Goal: Ask a question

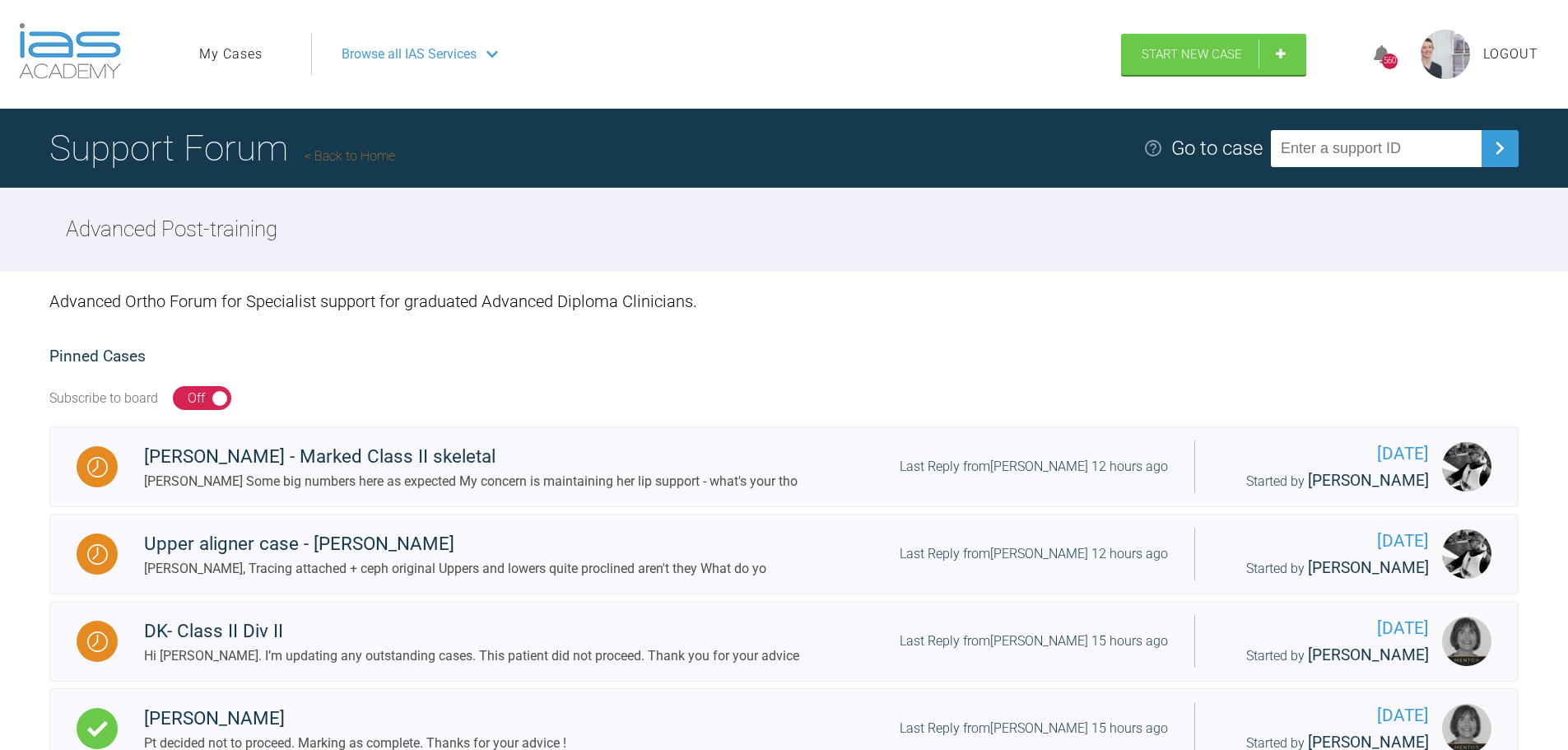
scroll to position [164, 0]
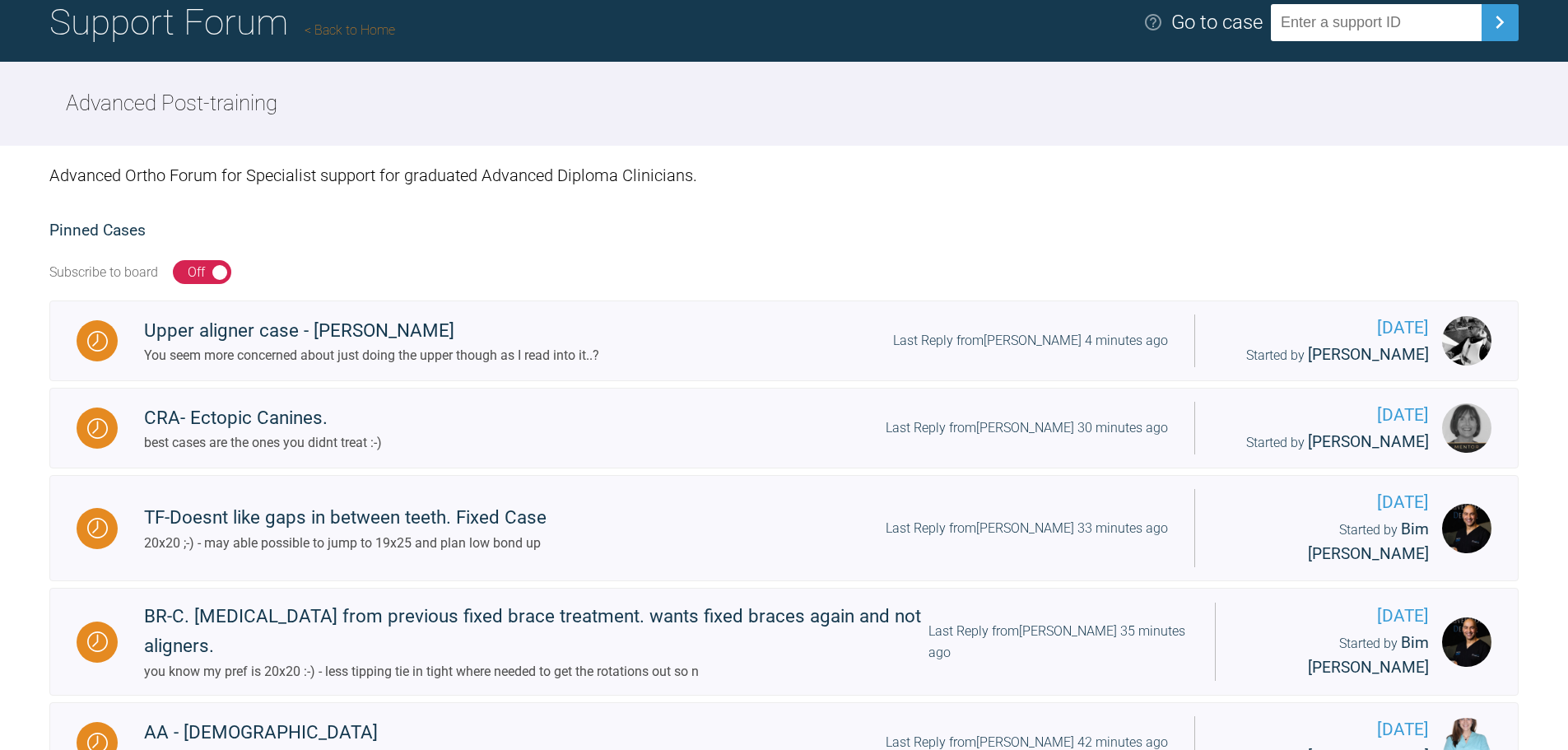
scroll to position [164, 0]
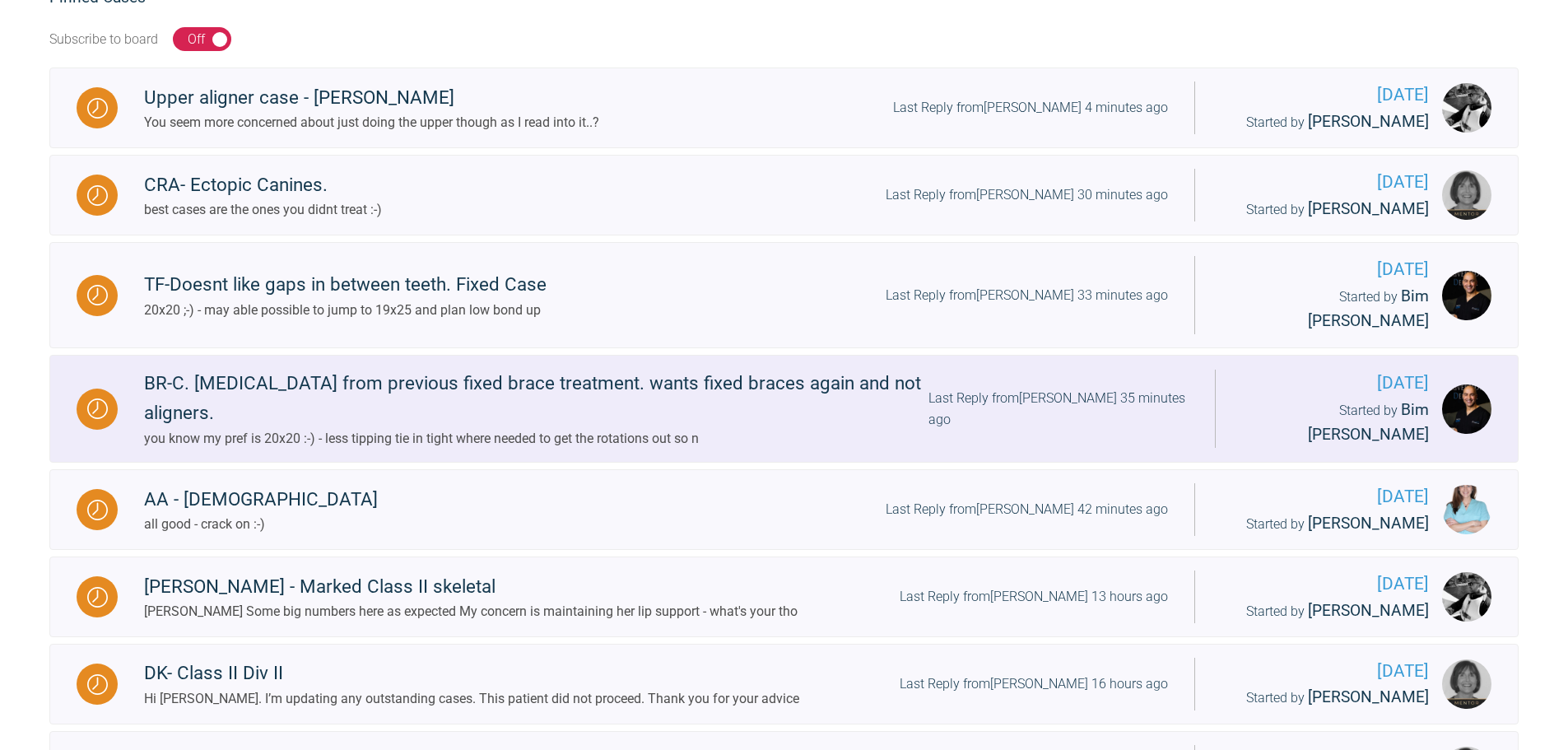
scroll to position [330, 0]
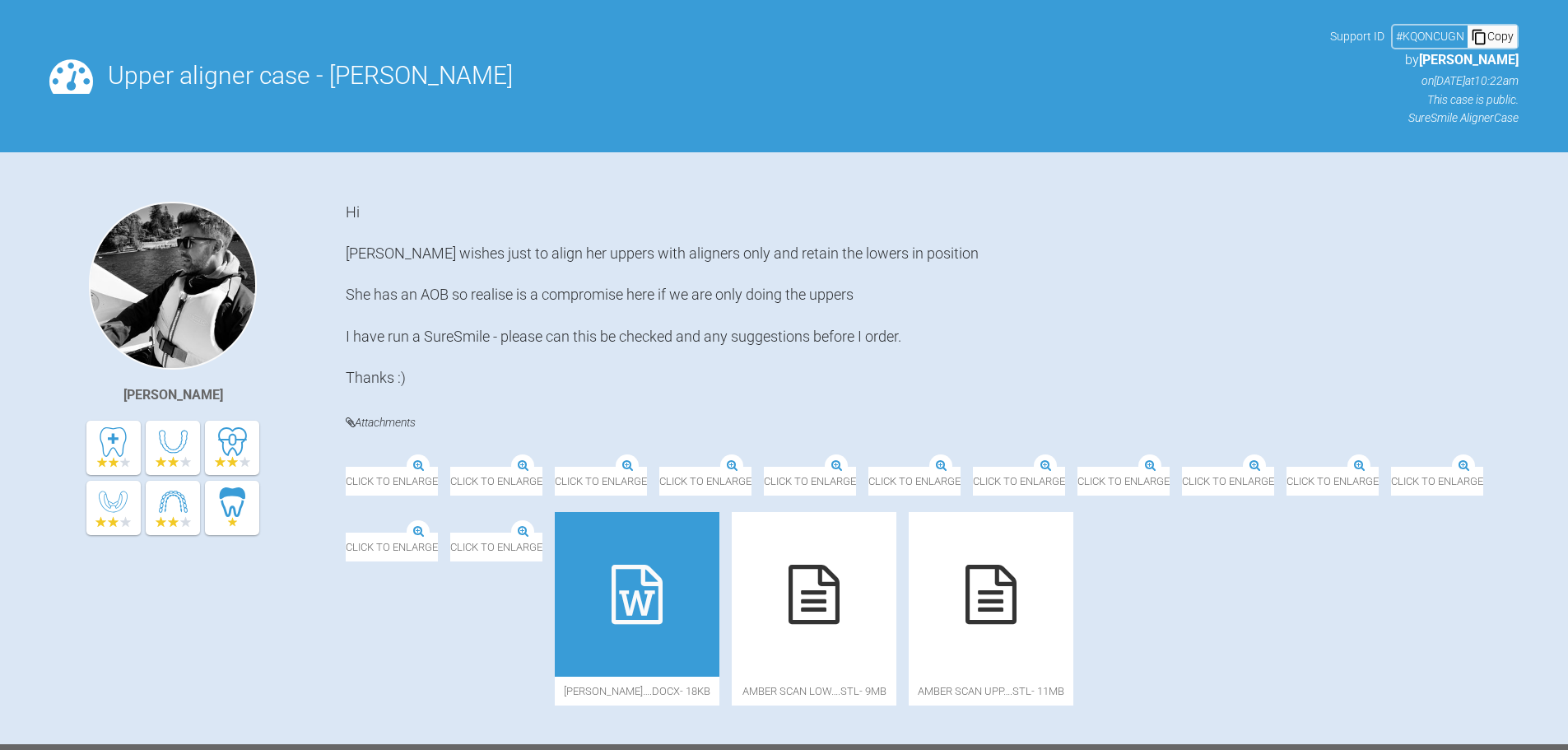
scroll to position [164, 0]
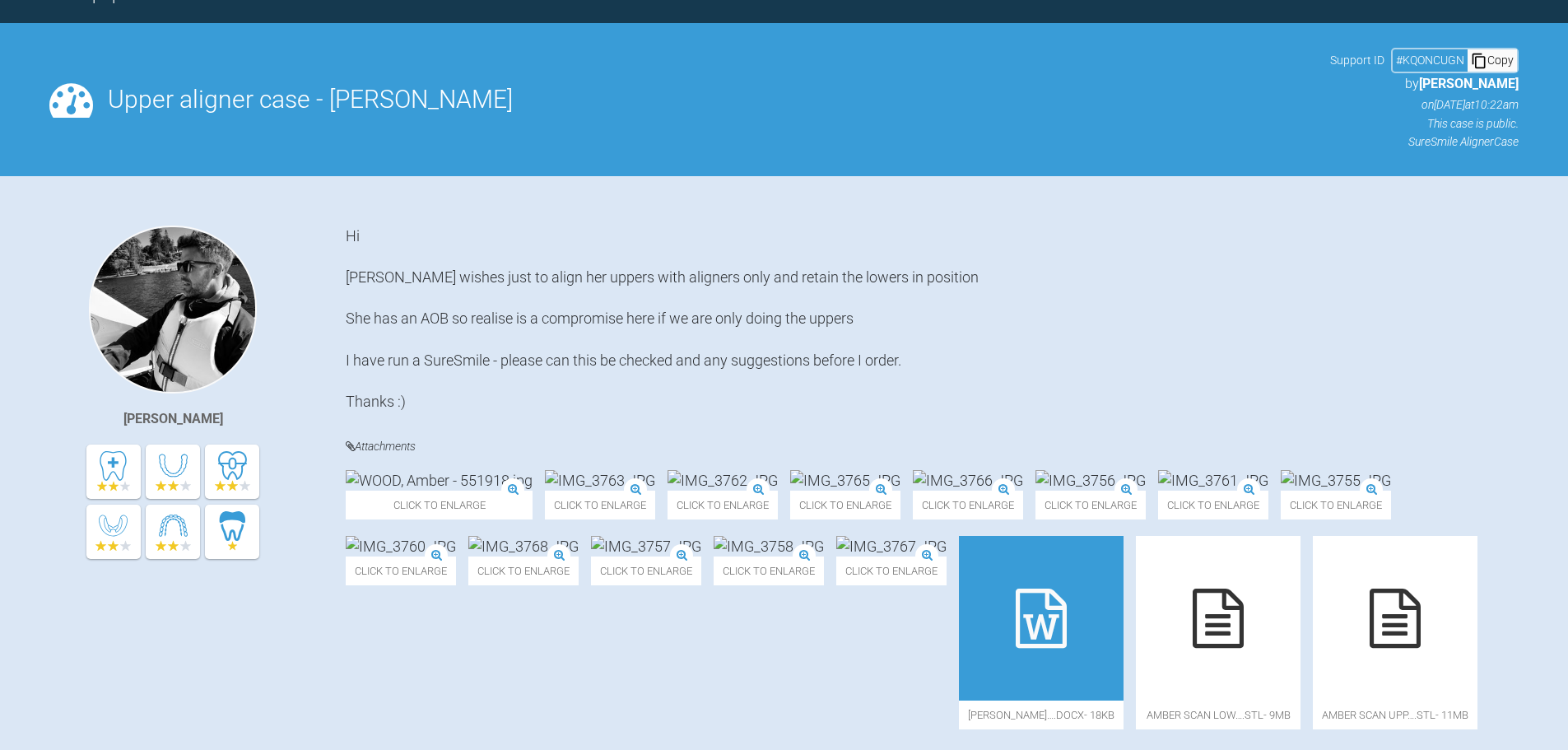
click at [1428, 457] on h4 "Attachments" at bounding box center [932, 446] width 1172 height 20
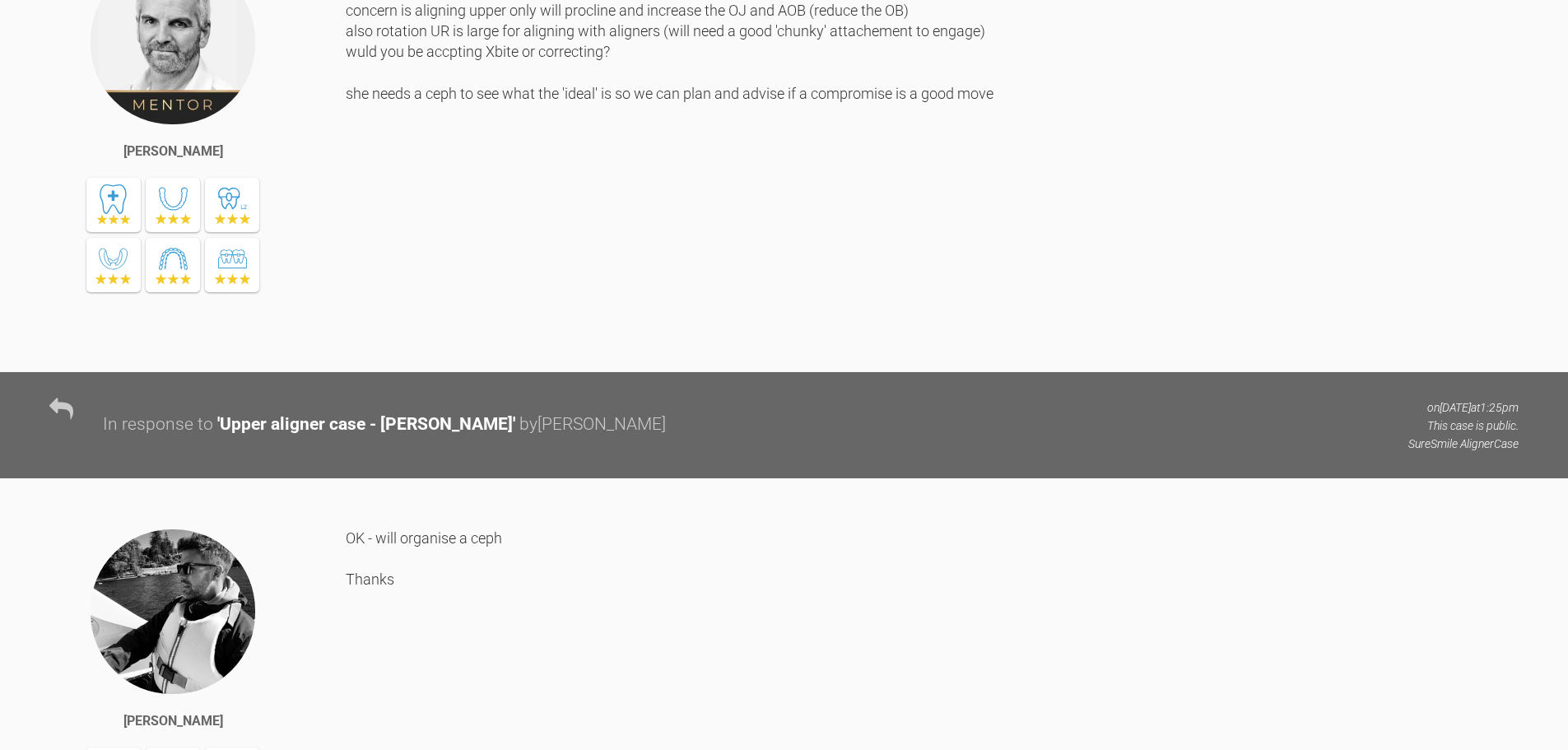
scroll to position [1153, 0]
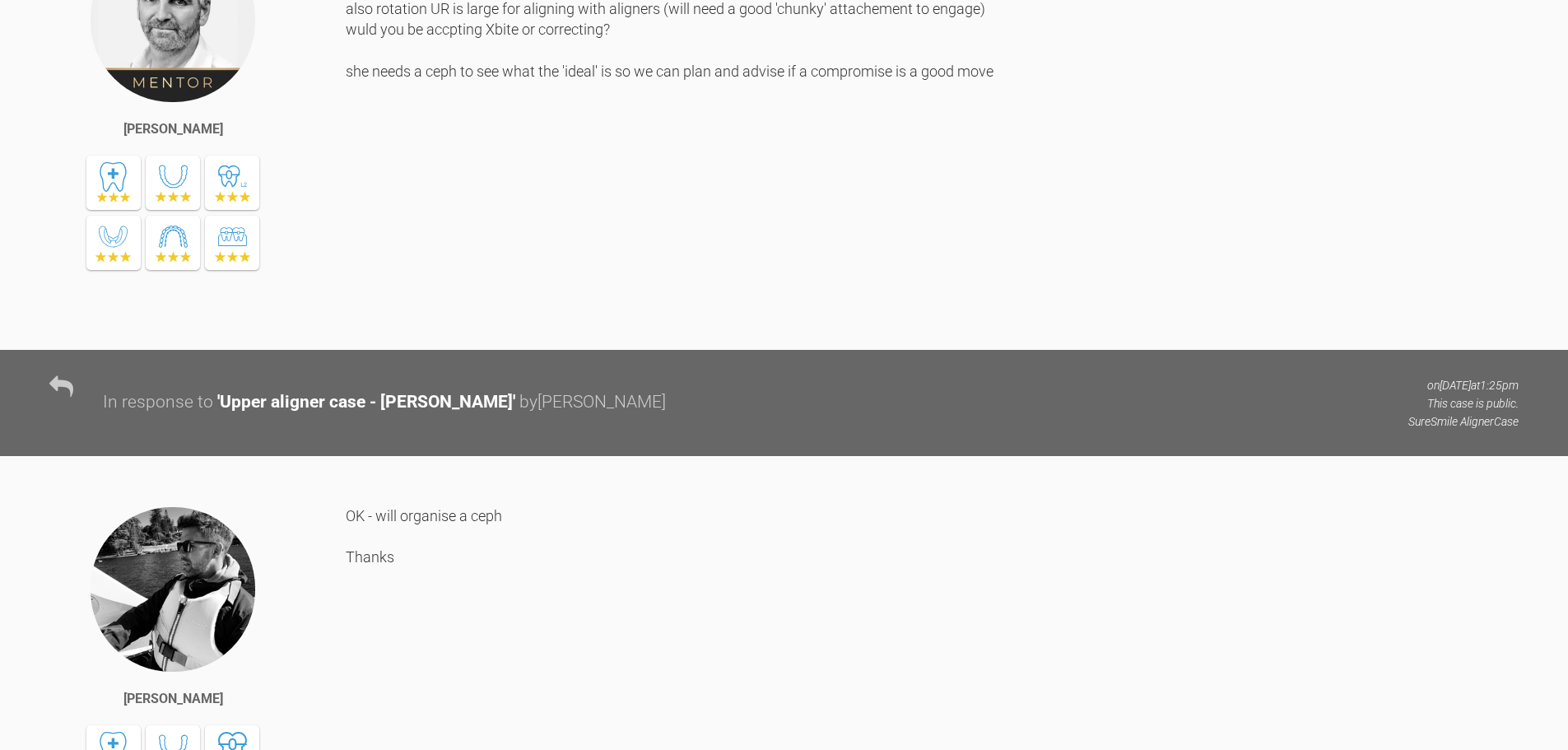
click at [1262, 324] on div "all fine concern is aligning upper only will procline and increase the OJ and A…" at bounding box center [932, 130] width 1172 height 389
